Goal: Task Accomplishment & Management: Complete application form

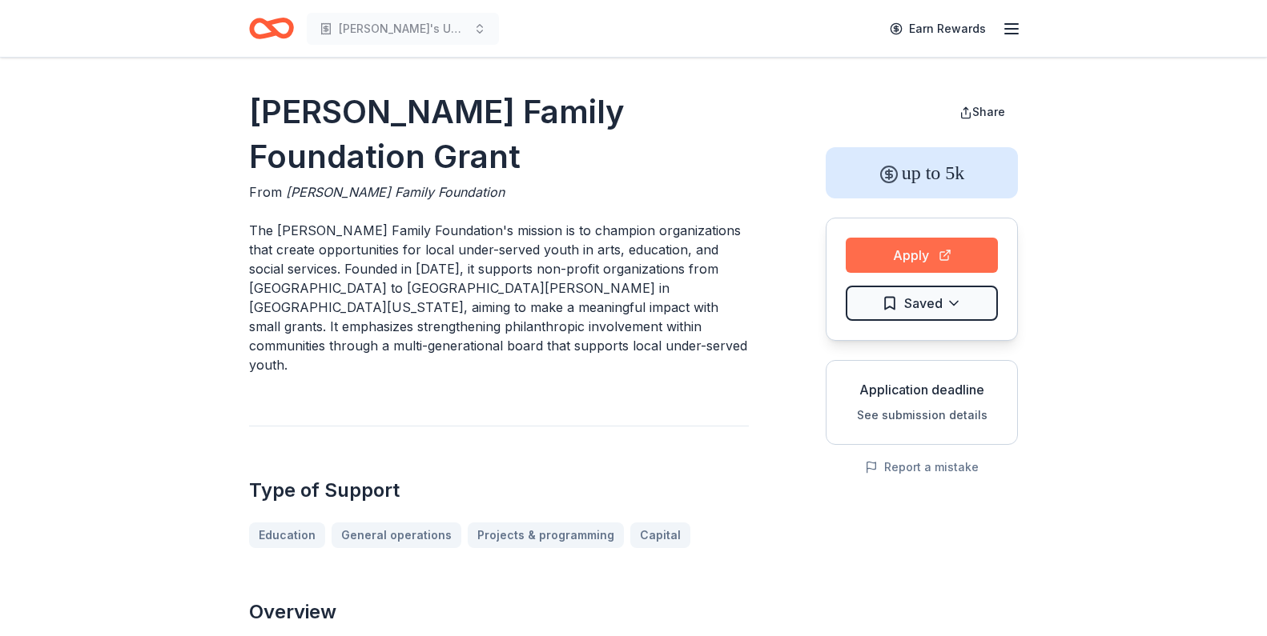
click at [926, 259] on button "Apply" at bounding box center [921, 255] width 152 height 35
